Goal: Navigation & Orientation: Find specific page/section

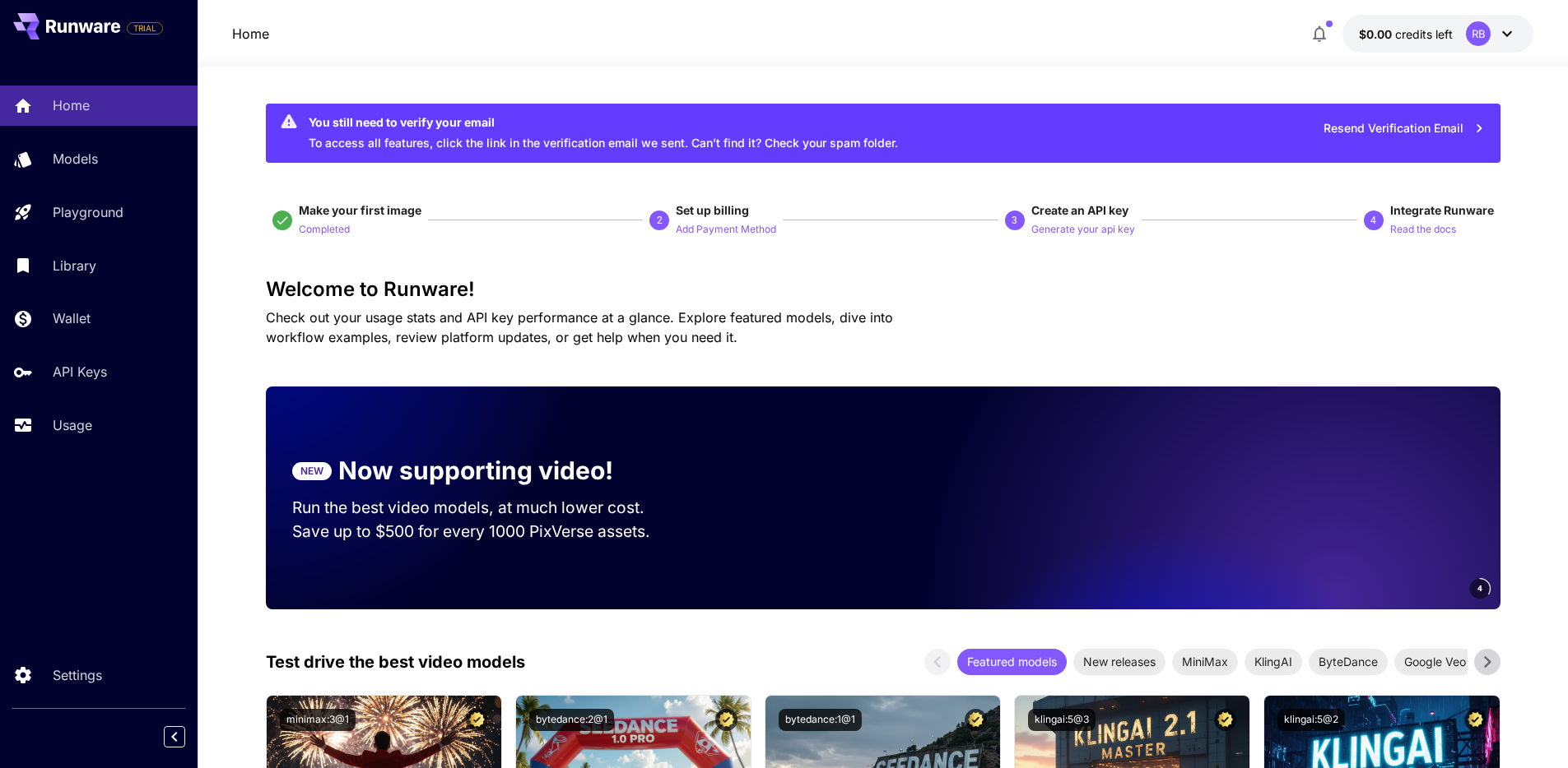
click at [718, 312] on span "Check out your usage stats and API key performance at a glance. Explore feature…" at bounding box center [579, 327] width 627 height 36
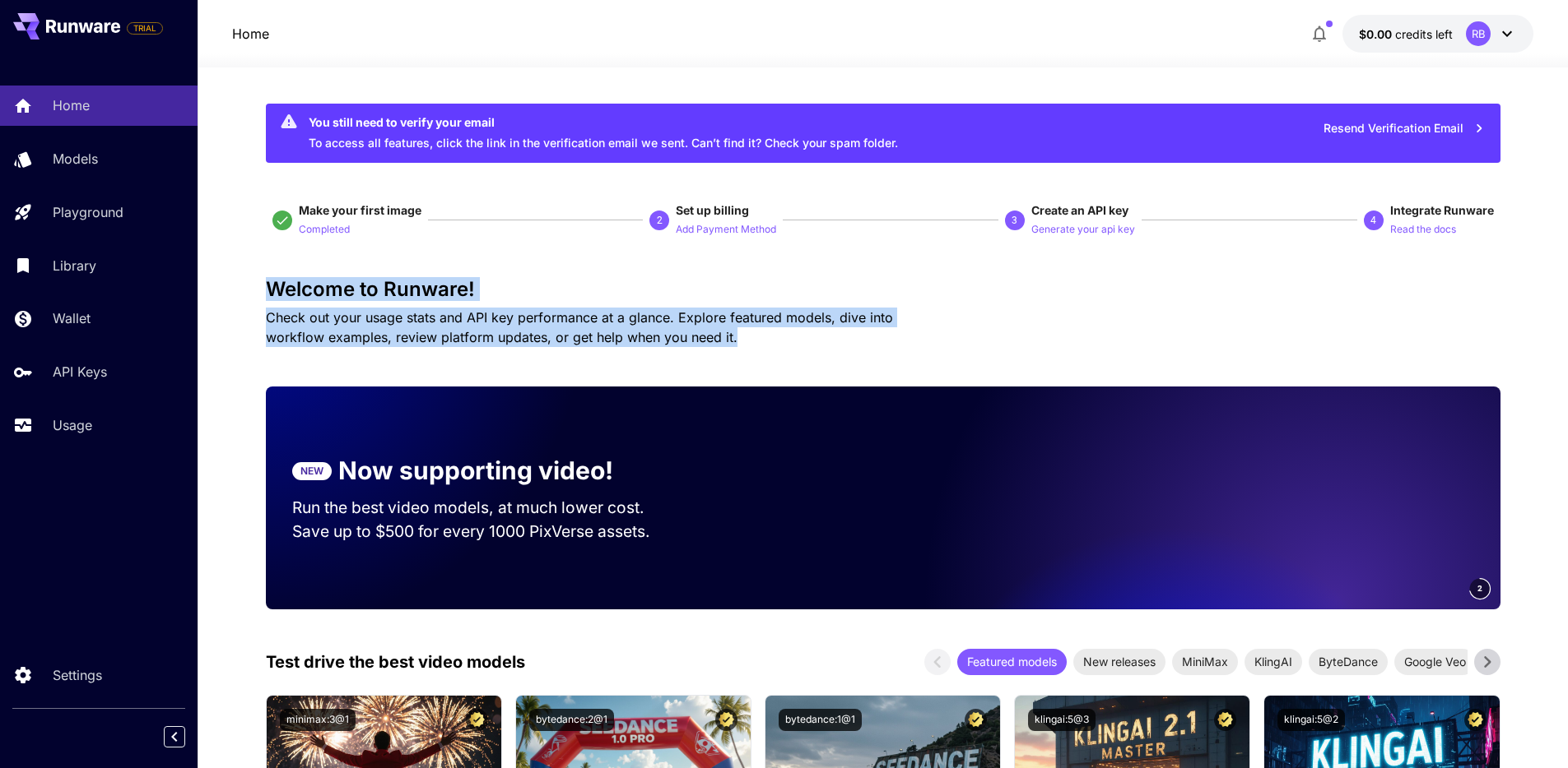
drag, startPoint x: 632, startPoint y: 321, endPoint x: 212, endPoint y: 284, distance: 421.6
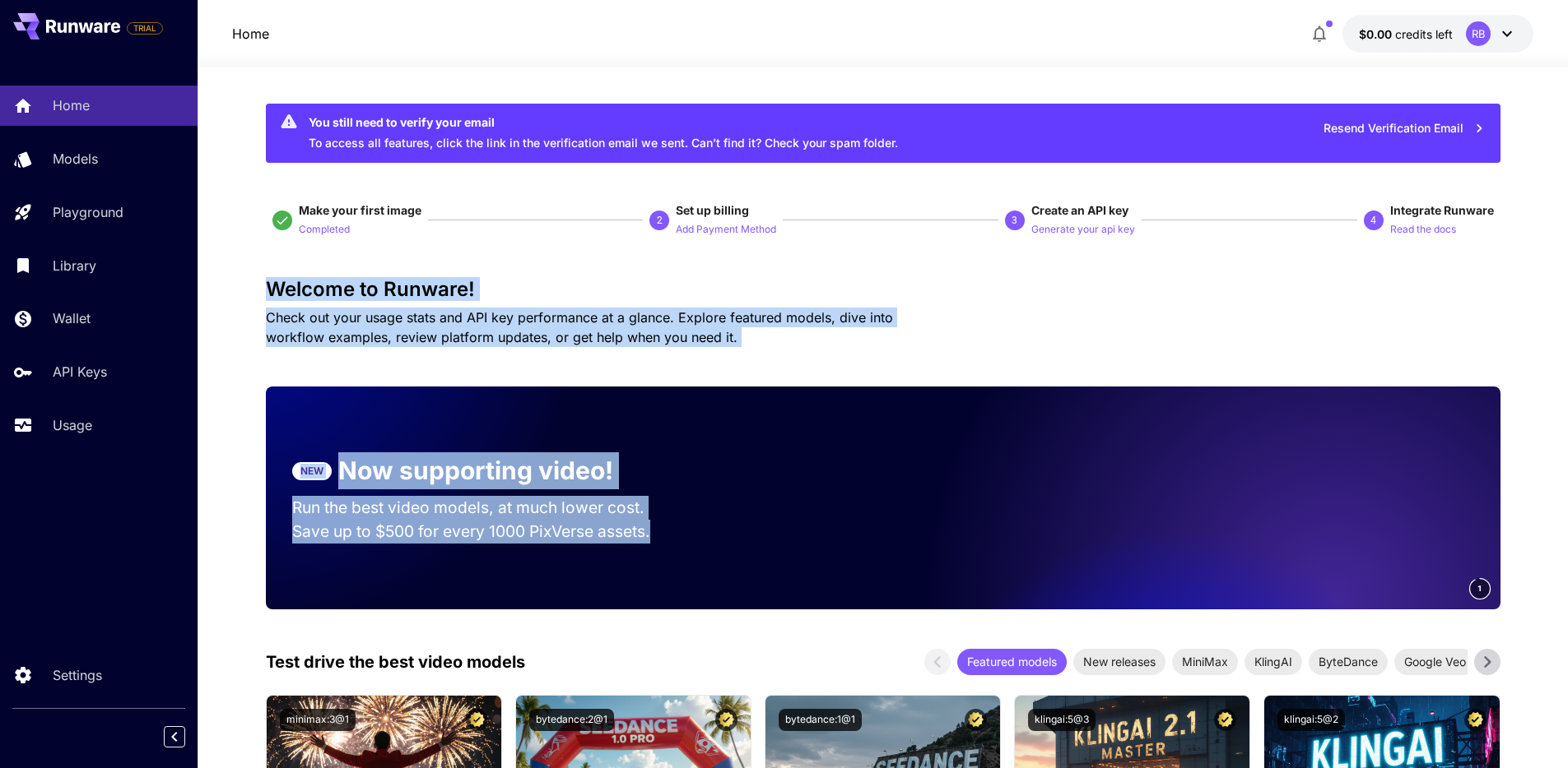
drag, startPoint x: 212, startPoint y: 284, endPoint x: 764, endPoint y: 356, distance: 556.7
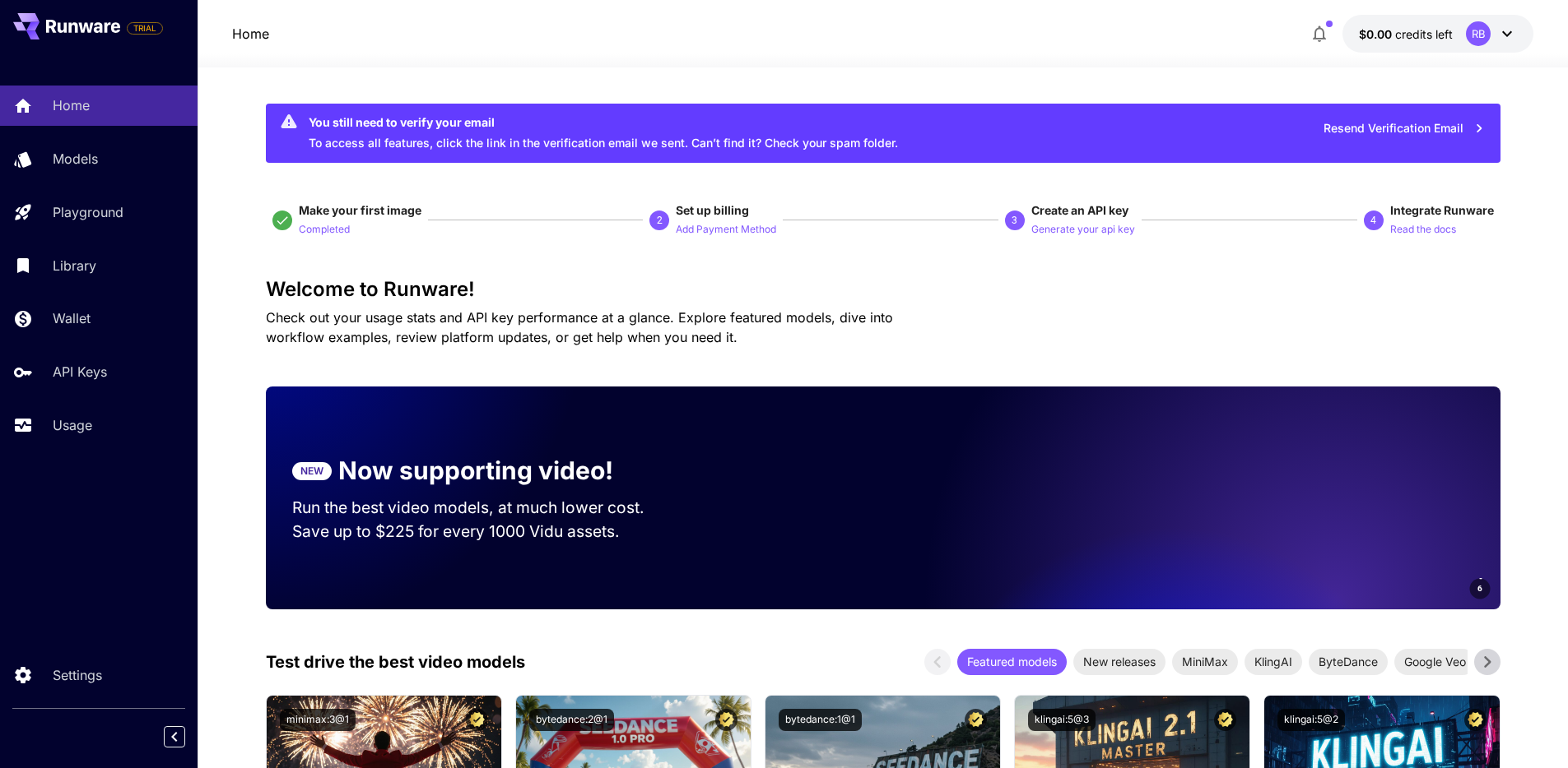
drag, startPoint x: 568, startPoint y: 323, endPoint x: 272, endPoint y: 271, distance: 300.5
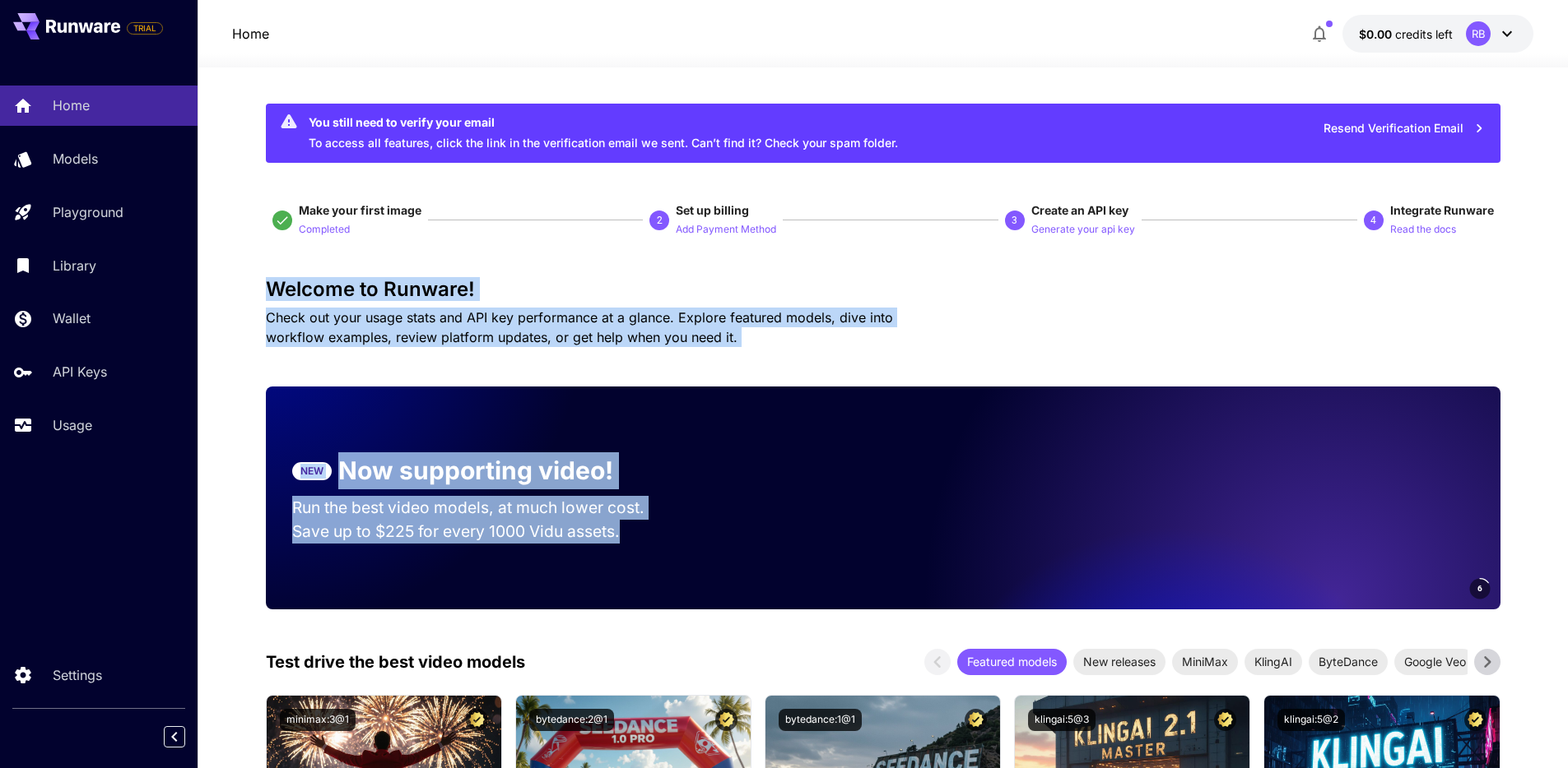
drag, startPoint x: 272, startPoint y: 271, endPoint x: 802, endPoint y: 351, distance: 536.0
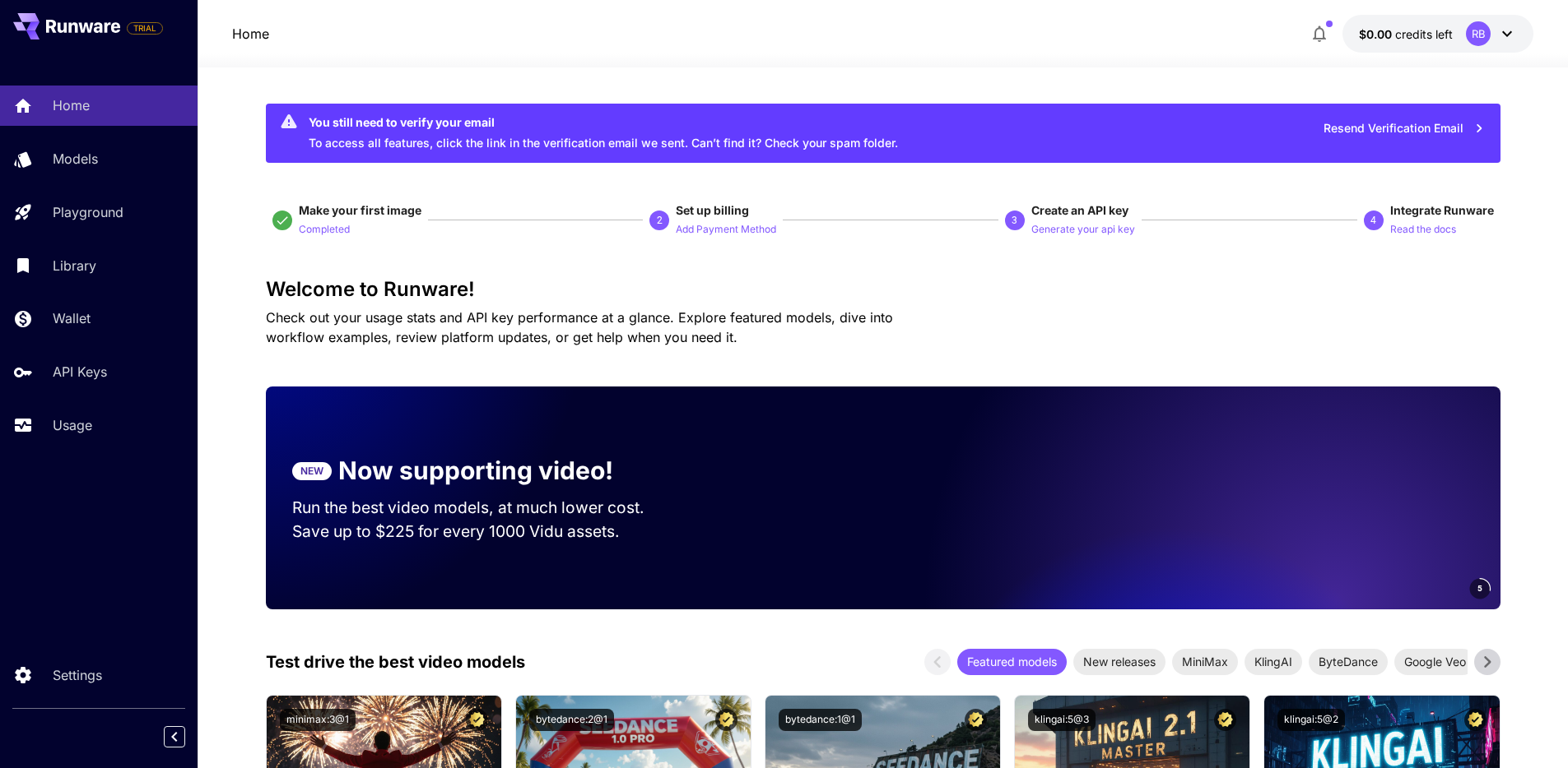
click at [787, 338] on p "Check out your usage stats and API key performance at a glance. Explore feature…" at bounding box center [608, 328] width 685 height 40
